Goal: Check status: Check status

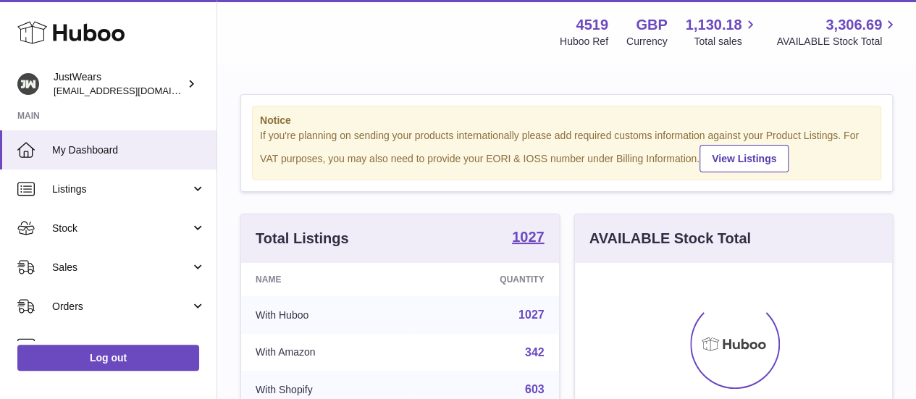
scroll to position [226, 317]
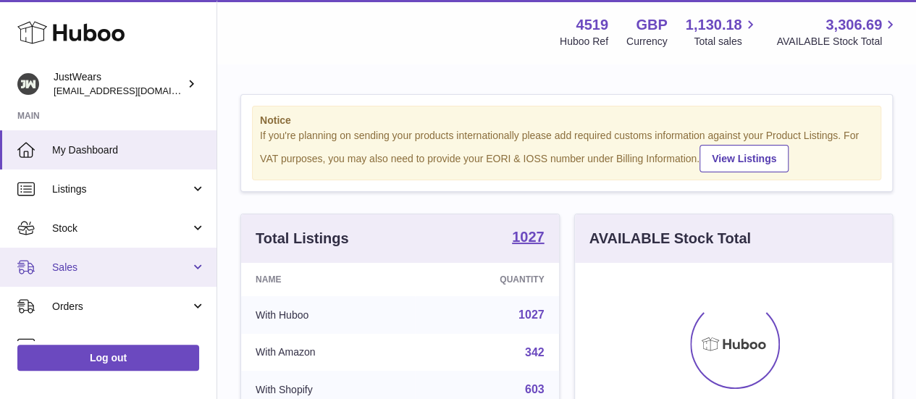
click at [86, 254] on link "Sales" at bounding box center [108, 267] width 217 height 39
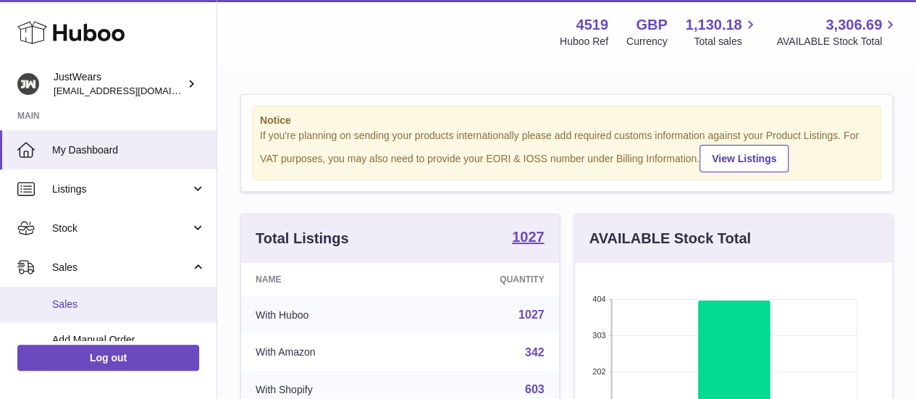
click at [164, 298] on span "Sales" at bounding box center [129, 305] width 154 height 14
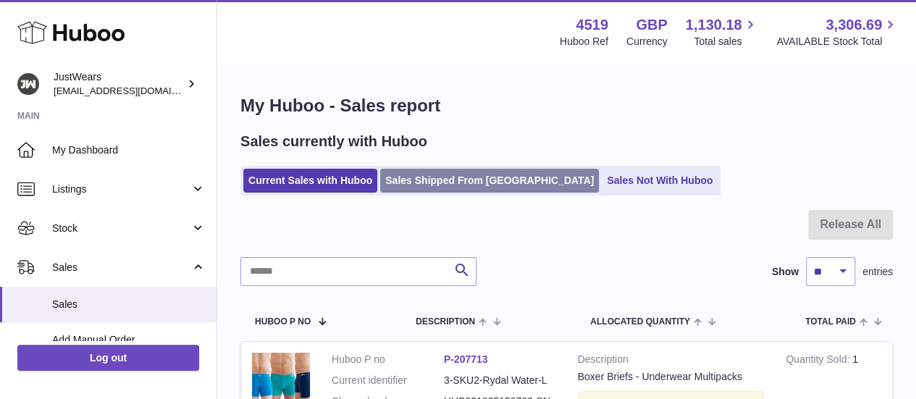
click at [458, 185] on link "Sales Shipped From [GEOGRAPHIC_DATA]" at bounding box center [489, 181] width 219 height 24
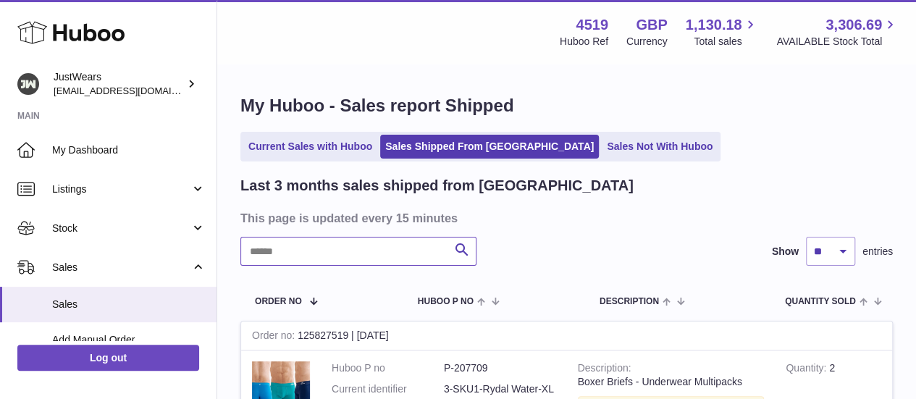
click at [282, 246] on input "text" at bounding box center [359, 251] width 236 height 29
paste input "******"
type input "******"
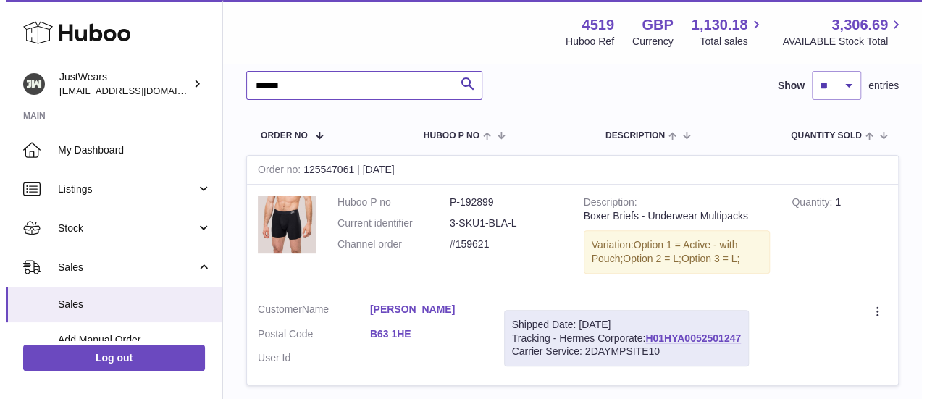
scroll to position [167, 0]
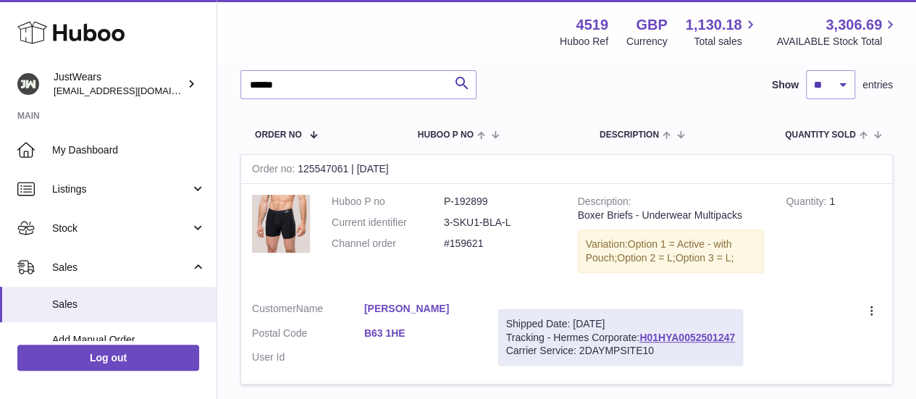
click at [400, 306] on link "[PERSON_NAME]" at bounding box center [420, 309] width 112 height 14
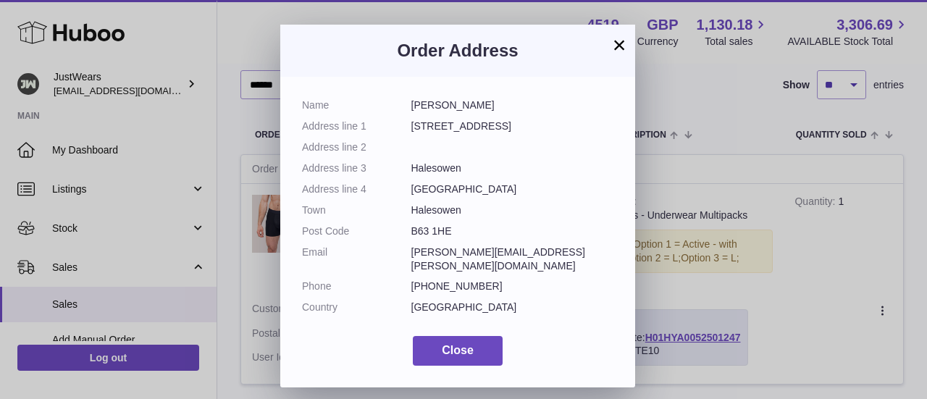
drag, startPoint x: 411, startPoint y: 106, endPoint x: 498, endPoint y: 239, distance: 158.9
click at [498, 239] on dl "Name [PERSON_NAME] Address line [STREET_ADDRESS] Address line 2 Address line 3 …" at bounding box center [458, 210] width 312 height 223
copy dl "[PERSON_NAME] Address line [STREET_ADDRESS] Address line 2 Address line 3 Hales…"
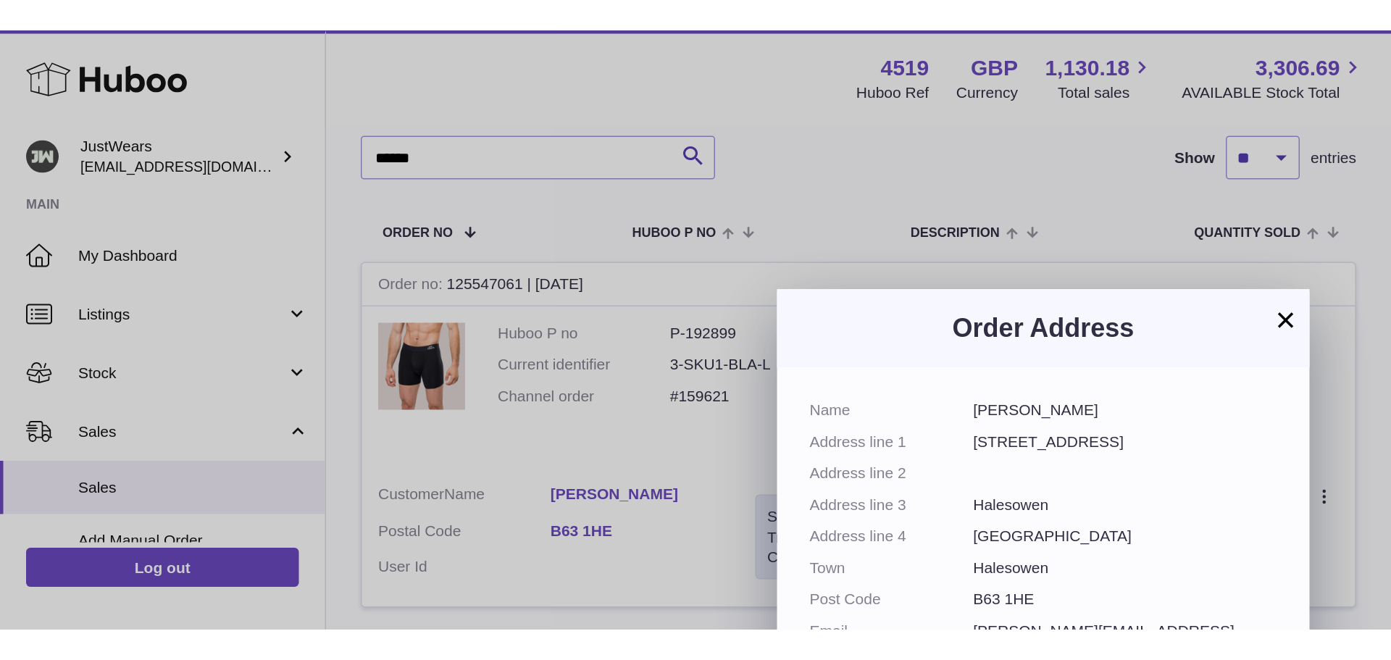
scroll to position [0, 0]
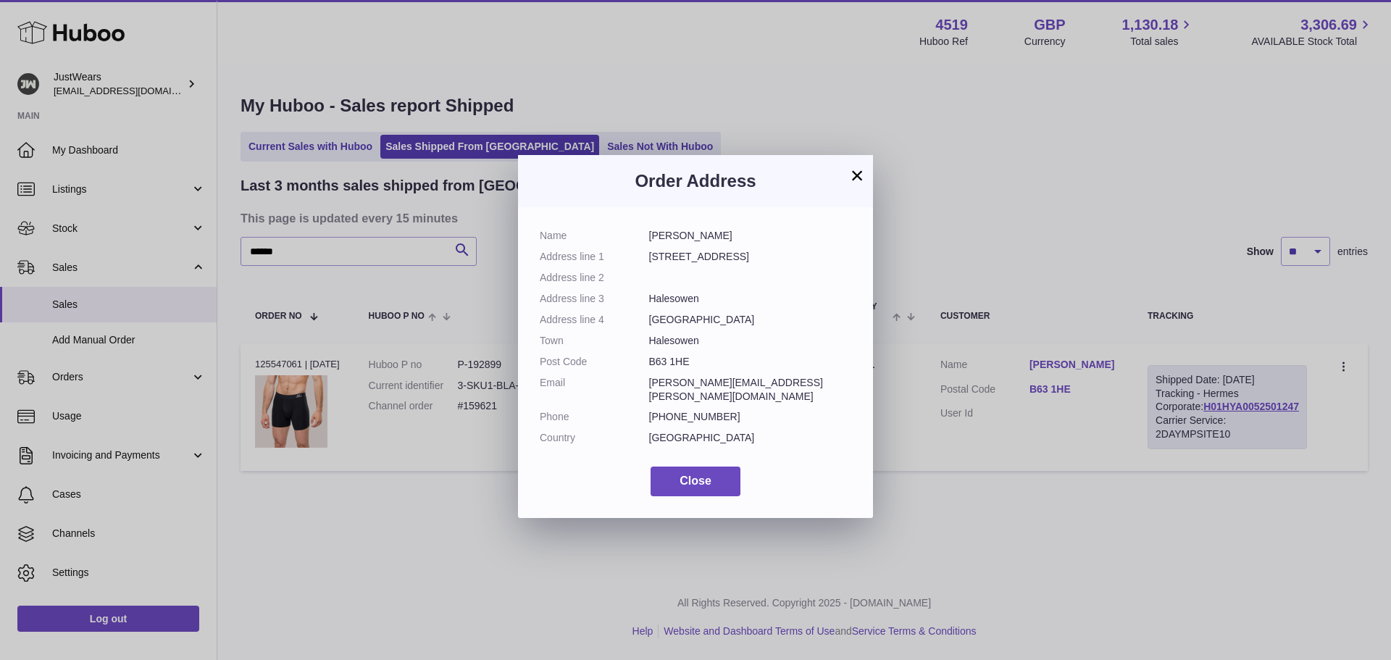
click at [681, 398] on div "Name [PERSON_NAME] Address line [STREET_ADDRESS] Address line 2 Address line 3 …" at bounding box center [695, 362] width 355 height 311
click at [689, 398] on span "Close" at bounding box center [696, 481] width 32 height 12
